Goal: Information Seeking & Learning: Learn about a topic

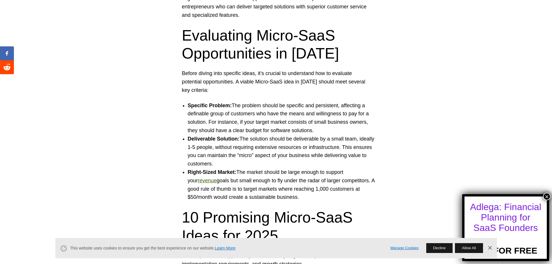
scroll to position [551, 0]
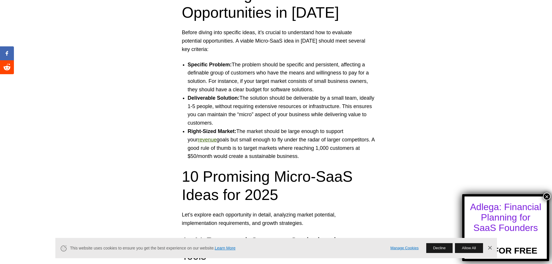
scroll to position [522, 0]
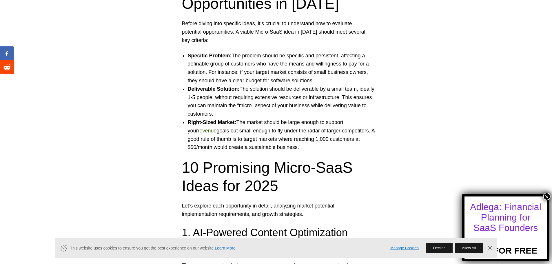
scroll to position [551, 0]
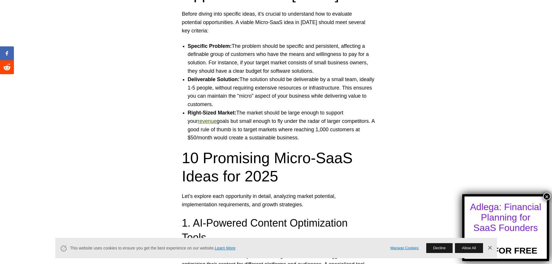
drag, startPoint x: 74, startPoint y: 123, endPoint x: 74, endPoint y: 118, distance: 4.6
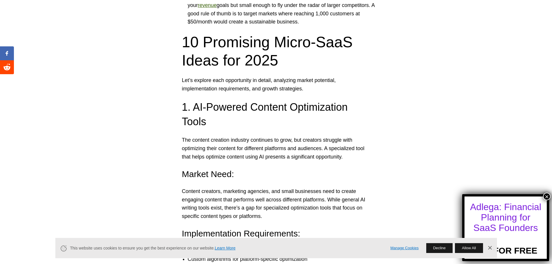
scroll to position [695, 0]
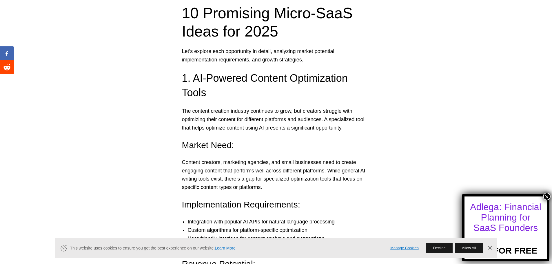
click at [192, 77] on h3 "1. AI-Powered Content Optimization Tools" at bounding box center [276, 85] width 188 height 29
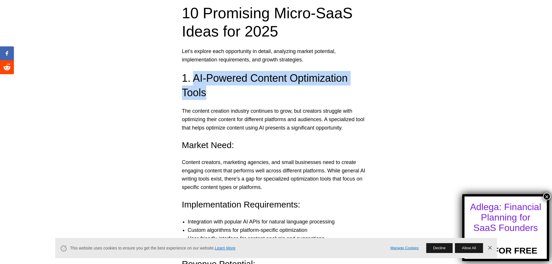
drag, startPoint x: 192, startPoint y: 77, endPoint x: 202, endPoint y: 94, distance: 20.1
click at [202, 94] on h3 "1. AI-Powered Content Optimization Tools" at bounding box center [276, 85] width 188 height 29
copy h3 "AI-Powered Content Optimization Tools"
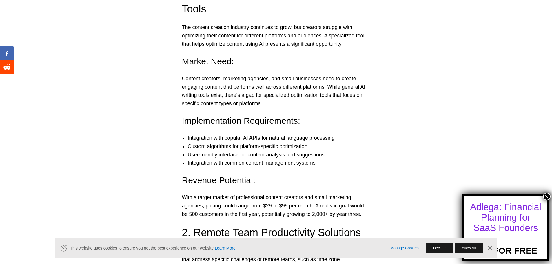
scroll to position [782, 0]
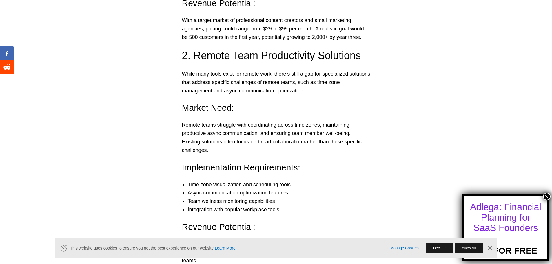
scroll to position [985, 0]
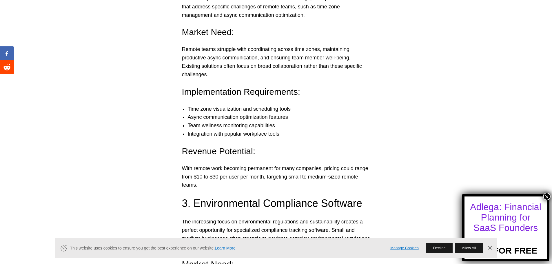
scroll to position [1130, 0]
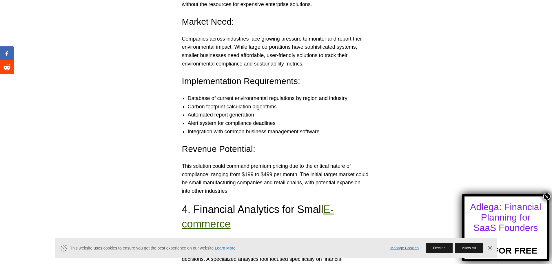
scroll to position [1275, 0]
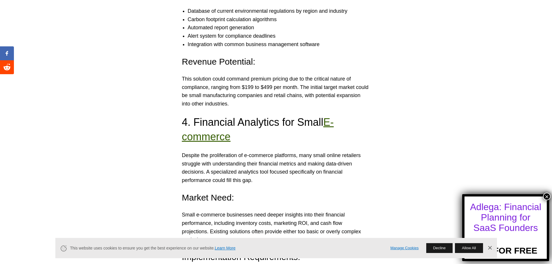
scroll to position [1362, 0]
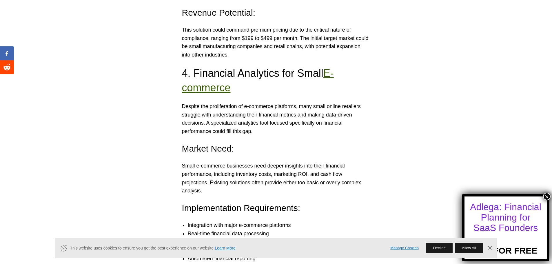
scroll to position [1449, 0]
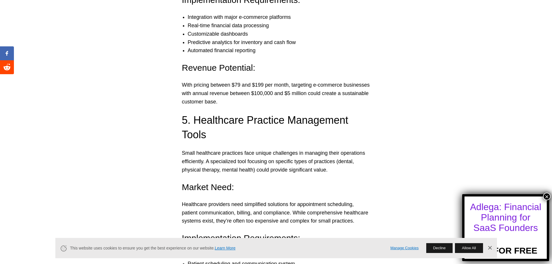
scroll to position [1652, 0]
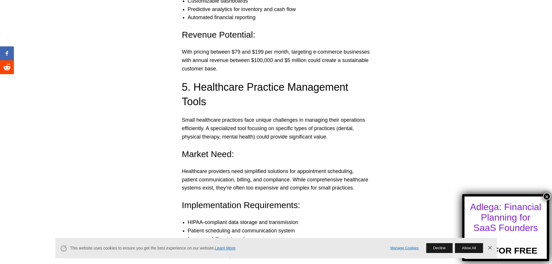
drag, startPoint x: 132, startPoint y: 133, endPoint x: 132, endPoint y: 130, distance: 3.2
click at [132, 131] on div "In the evolving landscape of software businesses, Micro-SaaS ventures continue …" at bounding box center [276, 109] width 552 height 3261
click at [135, 126] on div "In the evolving landscape of software businesses, Micro-SaaS ventures continue …" at bounding box center [276, 109] width 552 height 3261
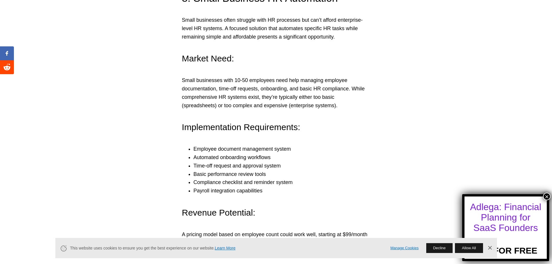
scroll to position [2434, 0]
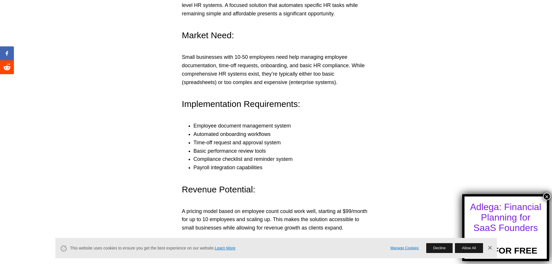
scroll to position [2463, 0]
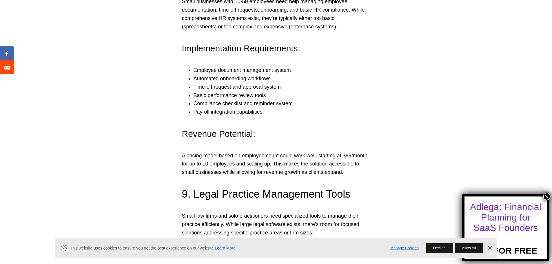
scroll to position [2521, 0]
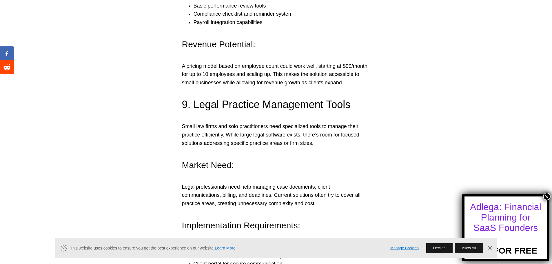
scroll to position [2608, 0]
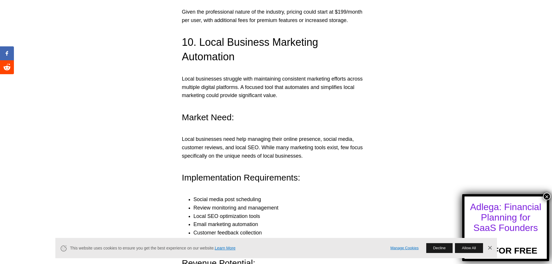
scroll to position [2927, 0]
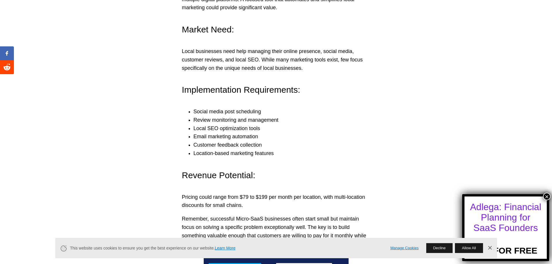
scroll to position [3014, 0]
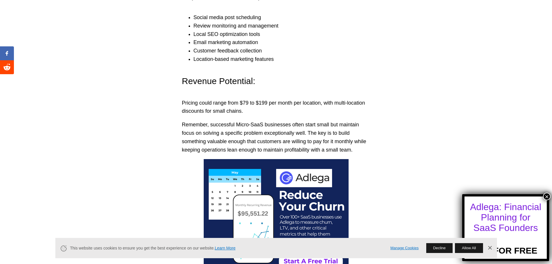
scroll to position [3100, 0]
click at [286, 128] on p "Remember, successful Micro-SaaS businesses often start small but maintain focus…" at bounding box center [276, 136] width 188 height 33
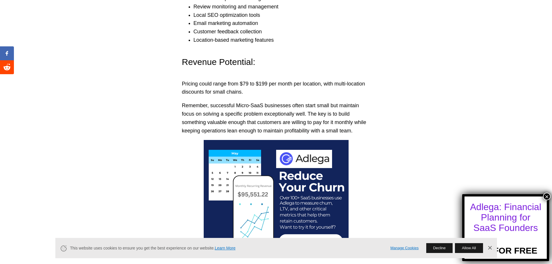
scroll to position [3129, 0]
